Goal: Task Accomplishment & Management: Manage account settings

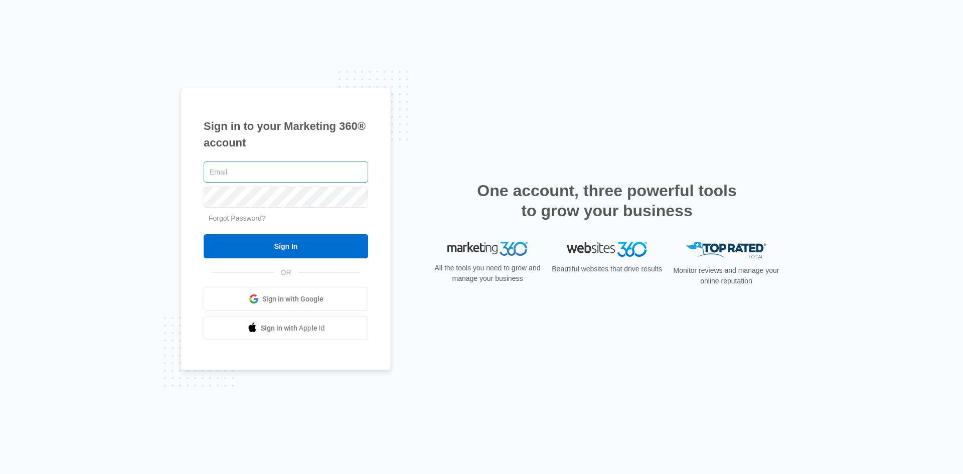
type input "[PERSON_NAME][EMAIL_ADDRESS][DOMAIN_NAME]"
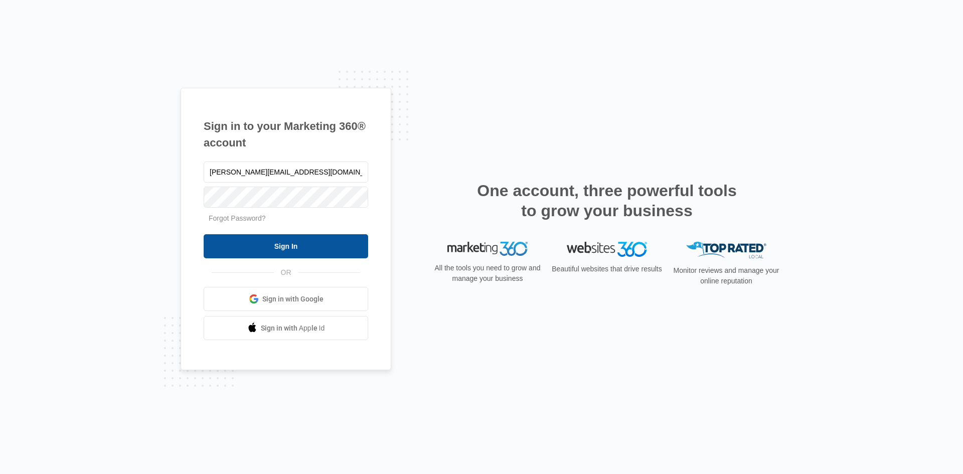
click at [292, 254] on input "Sign In" at bounding box center [286, 246] width 164 height 24
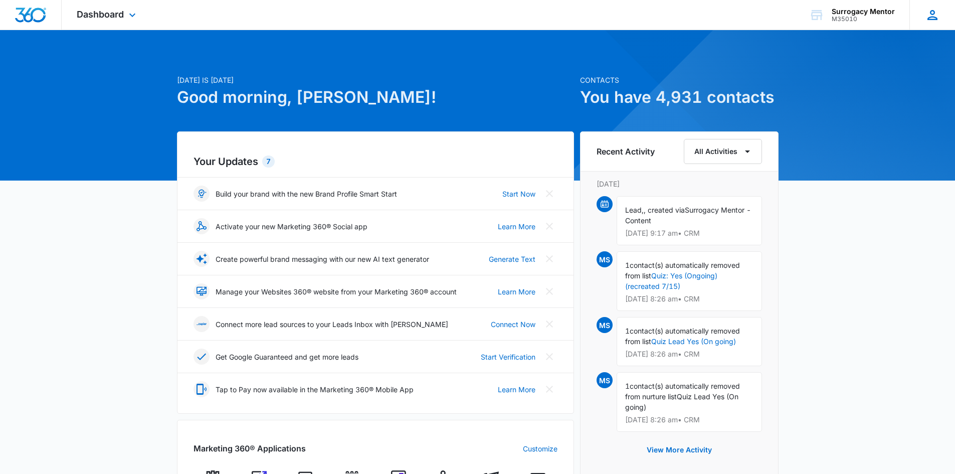
click at [942, 10] on div "CF Carey Flamer-Powell carey.mflamer@gmail.com My Profile Notifications Support…" at bounding box center [933, 15] width 46 height 30
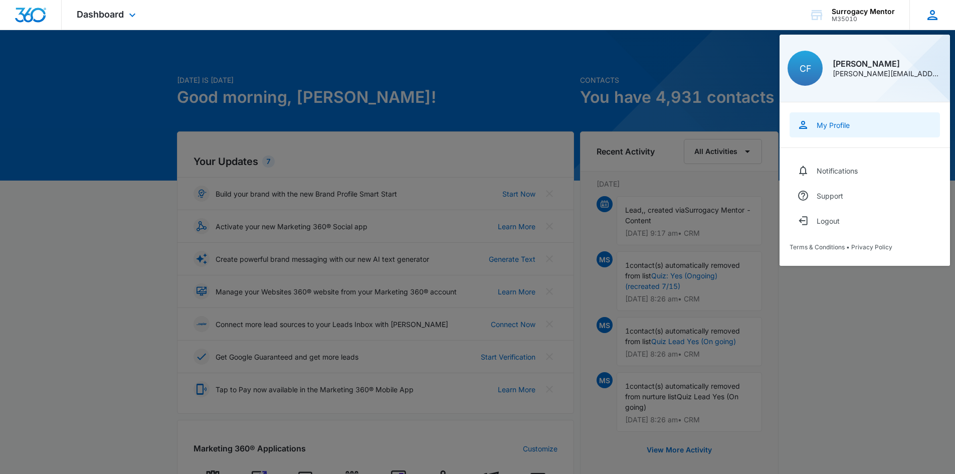
click at [838, 129] on div "My Profile" at bounding box center [833, 125] width 33 height 9
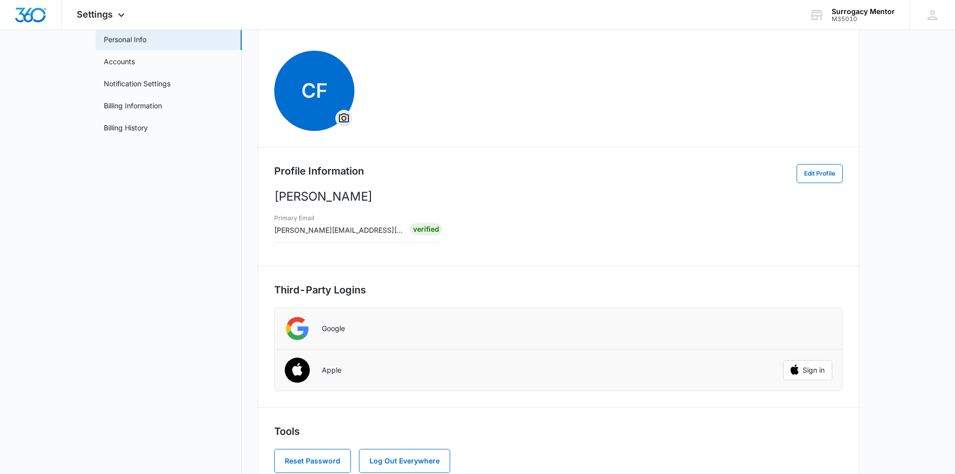
scroll to position [85, 0]
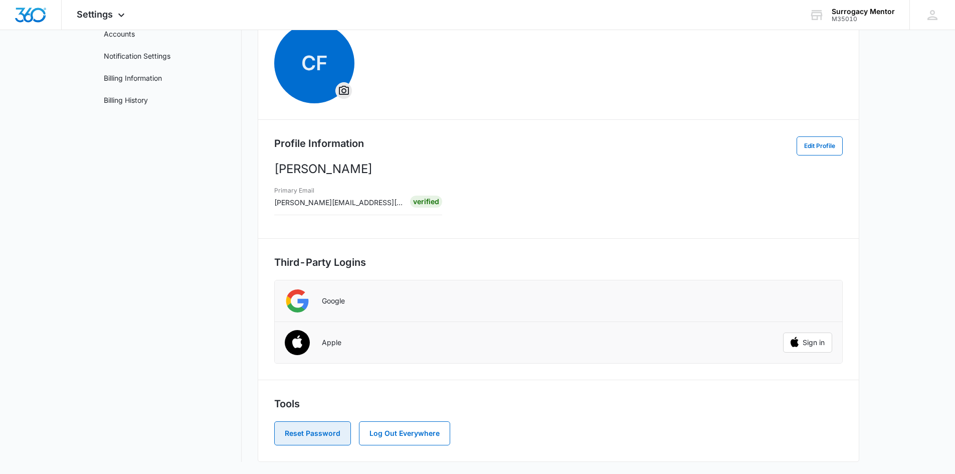
click at [293, 434] on button "Reset Password" at bounding box center [312, 433] width 77 height 24
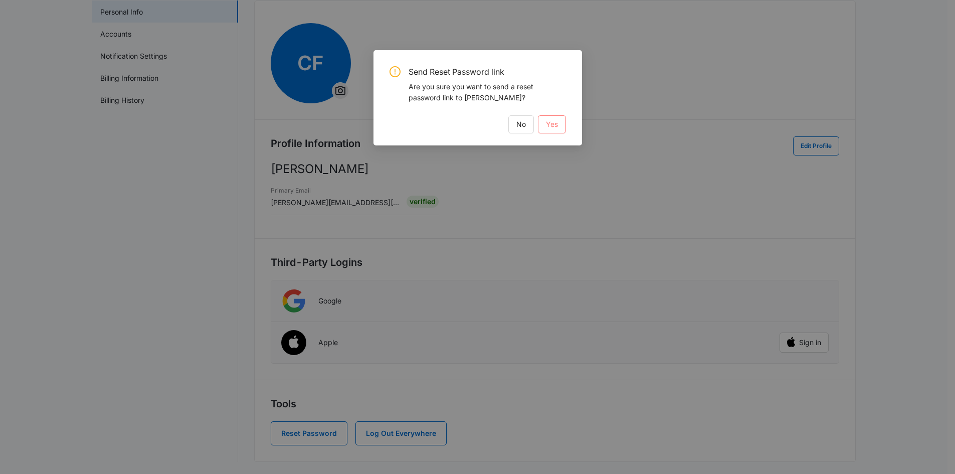
click at [548, 124] on span "Yes" at bounding box center [552, 124] width 12 height 11
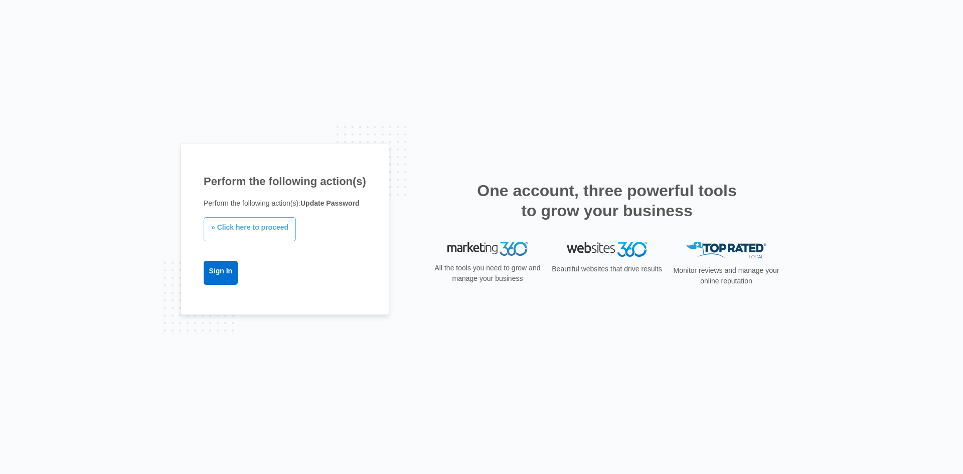
click at [257, 228] on link "» Click here to proceed" at bounding box center [250, 229] width 92 height 24
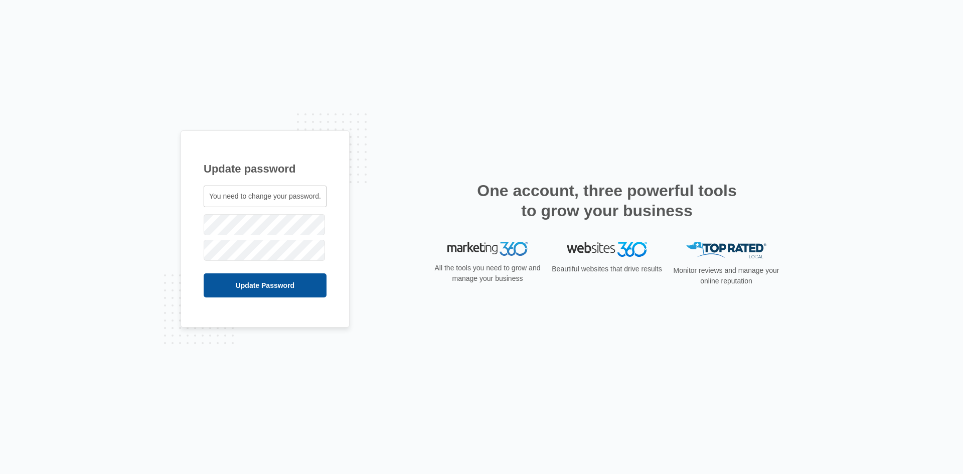
click at [228, 287] on input "Update Password" at bounding box center [265, 285] width 123 height 24
